Goal: Browse casually

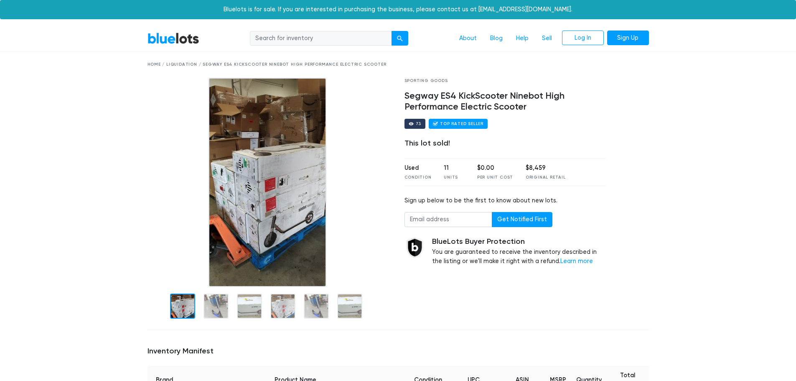
click at [178, 42] on link "BlueLots" at bounding box center [173, 38] width 52 height 12
